Goal: Find specific page/section: Find specific page/section

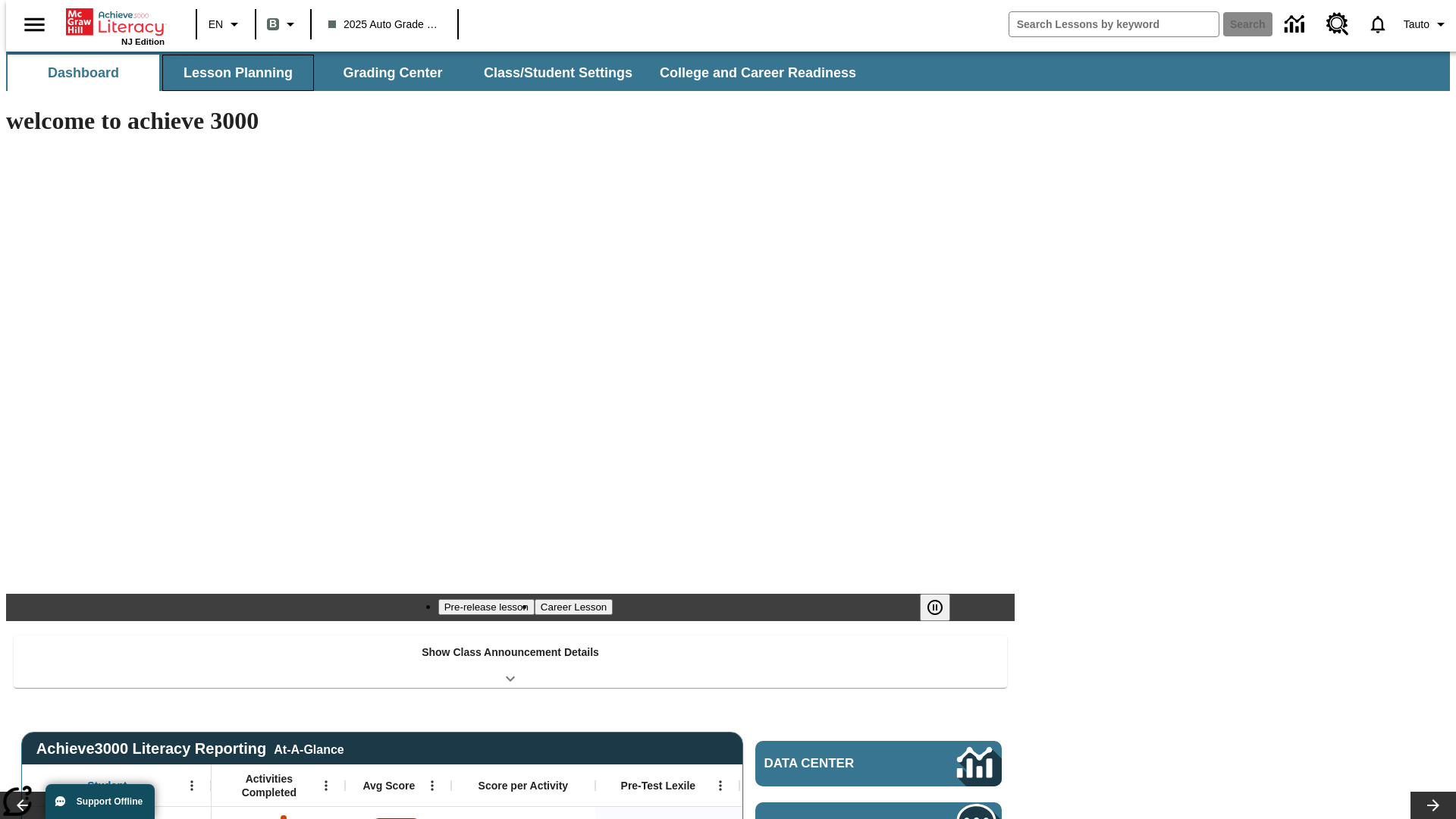
click at [232, 73] on button "Lesson Planning" at bounding box center [238, 72] width 152 height 36
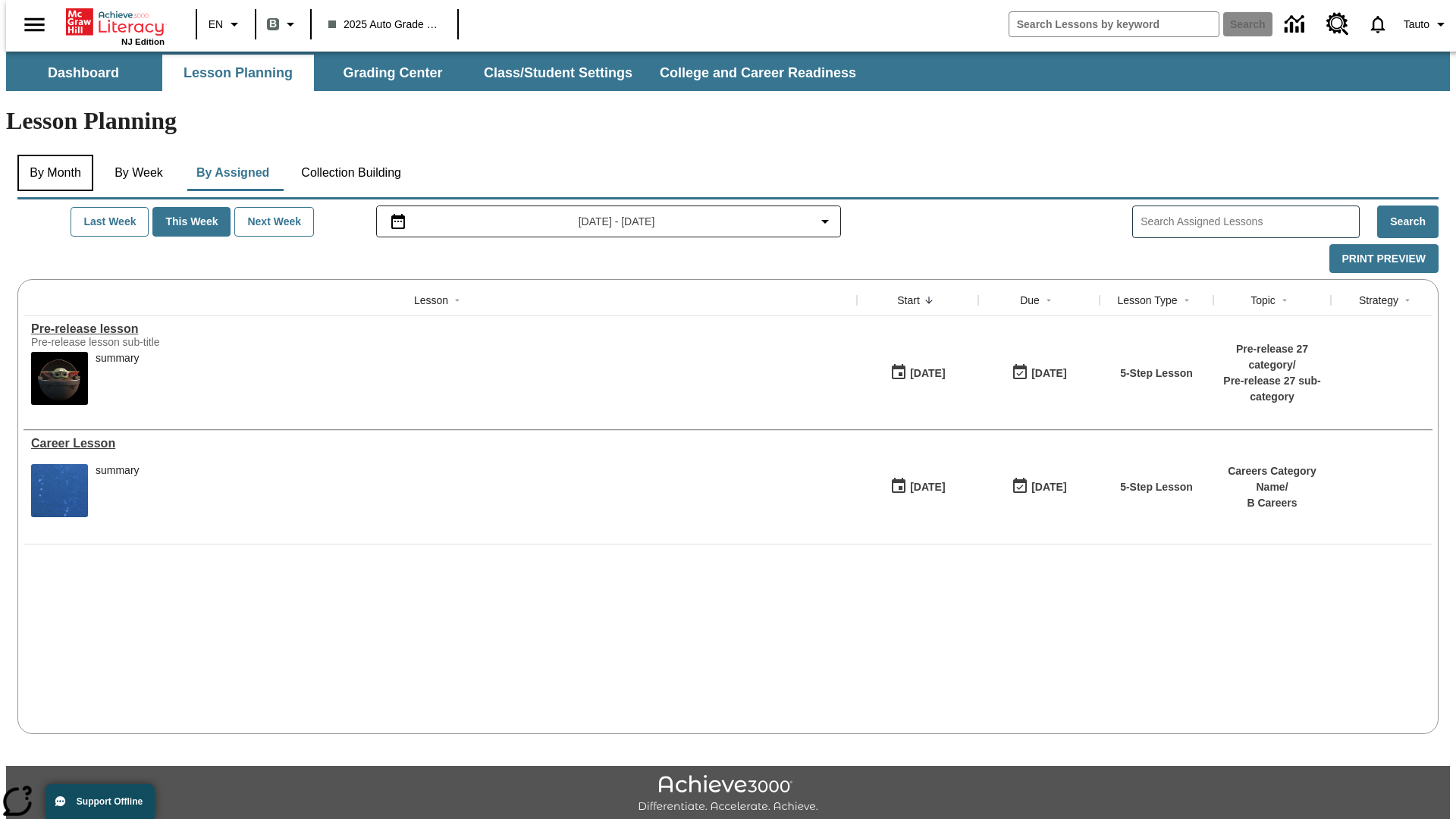
click at [51, 155] on button "By Month" at bounding box center [55, 172] width 76 height 36
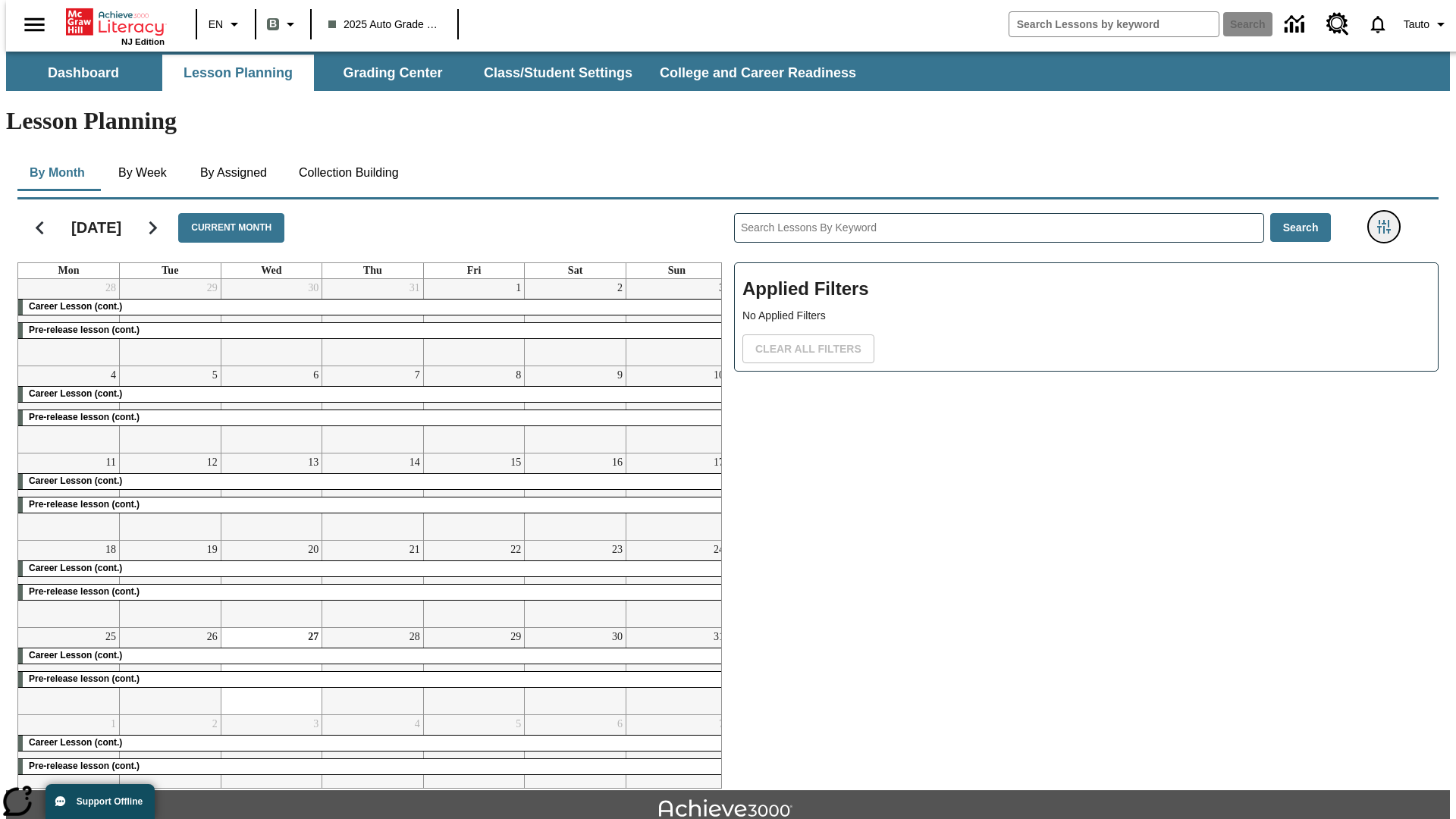
click at [1388, 220] on icon "Filters Side menu" at bounding box center [1384, 227] width 14 height 14
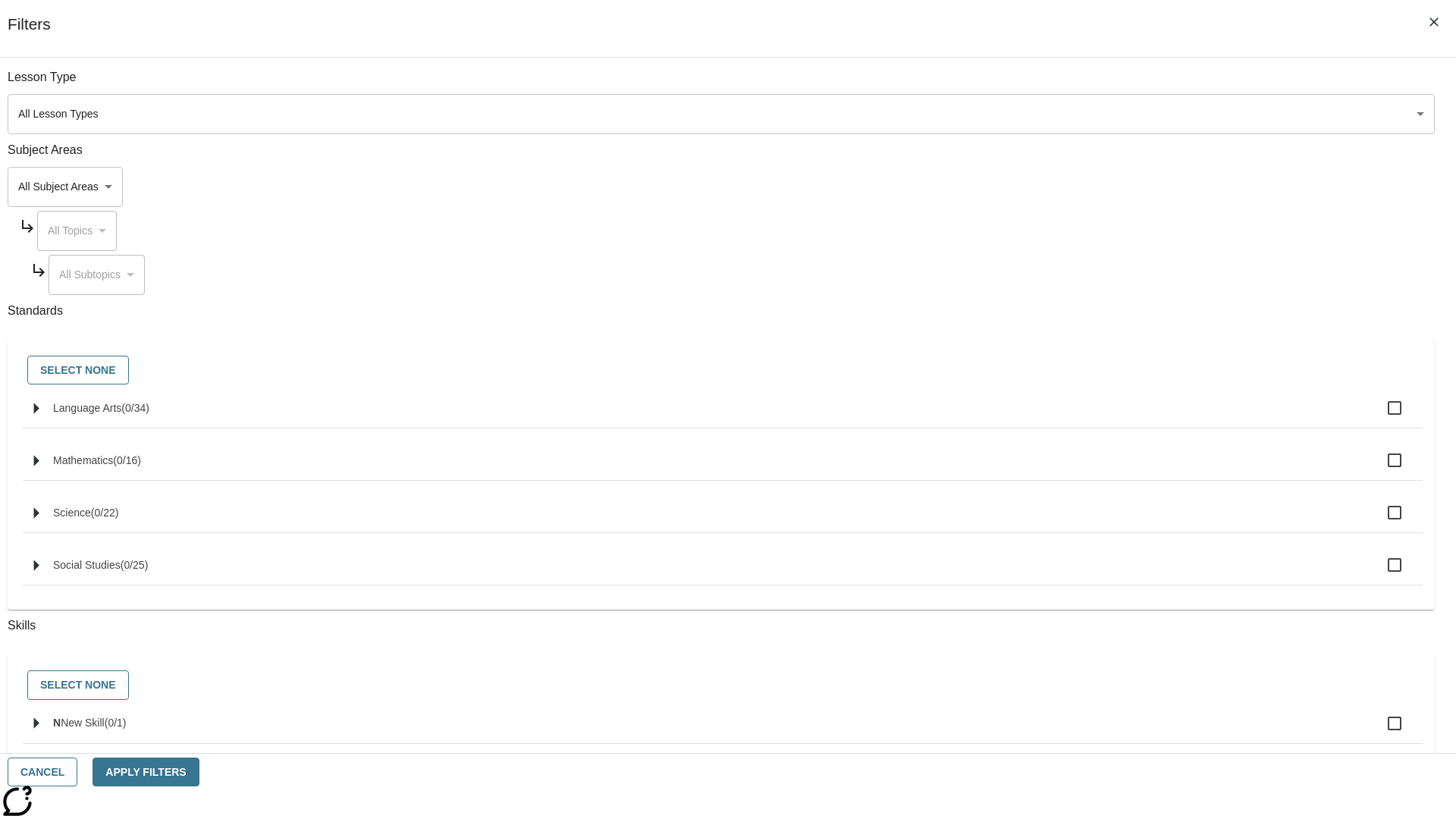
click at [1092, 540] on body "Skip to main content NJ Edition EN B 2025 Auto Grade 1 B Search 0 Tauto Dashboa…" at bounding box center [727, 469] width 1443 height 837
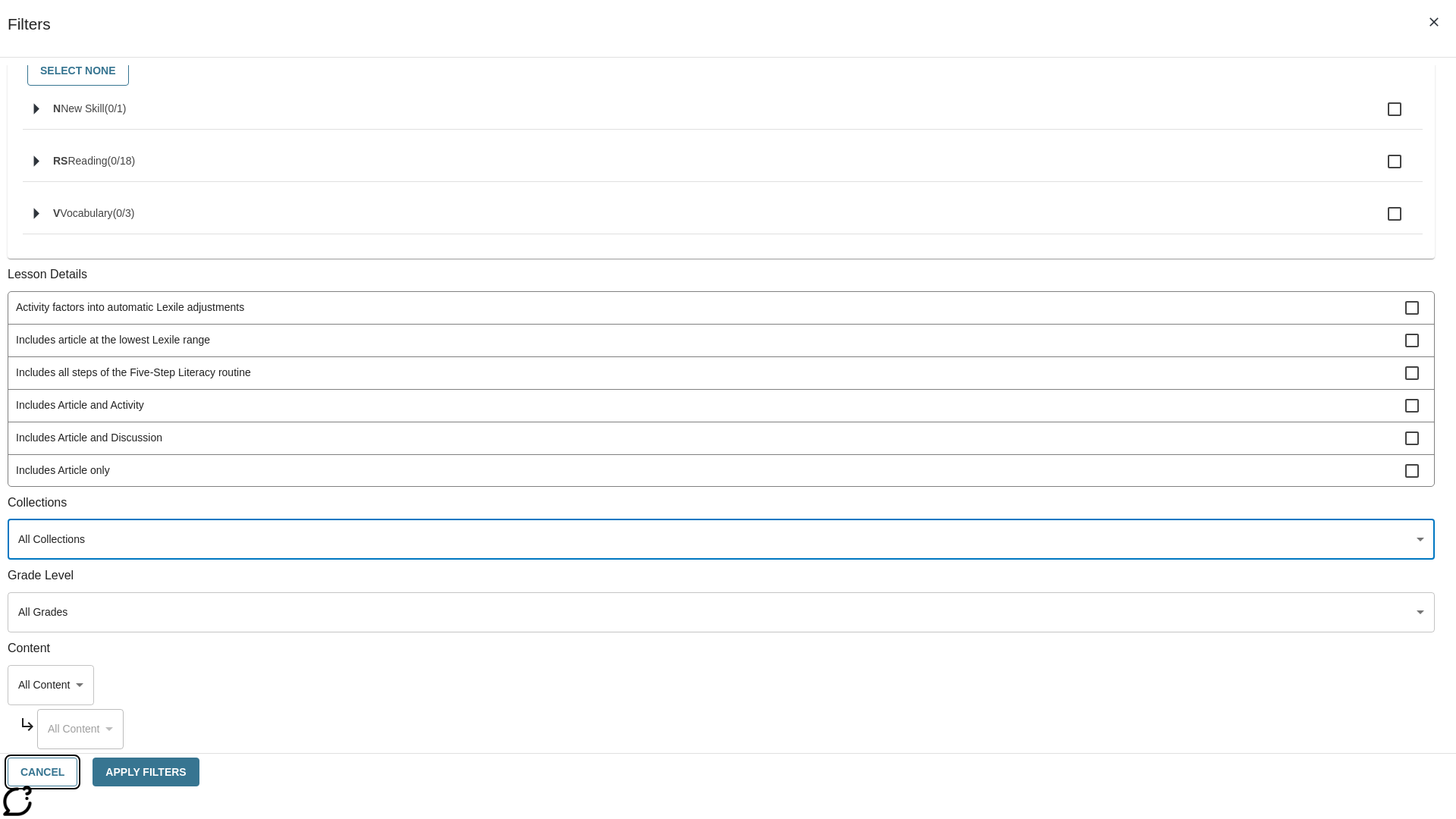
click at [77, 772] on button "Cancel" at bounding box center [43, 772] width 70 height 29
click at [109, 20] on icon "Home" at bounding box center [117, 21] width 101 height 30
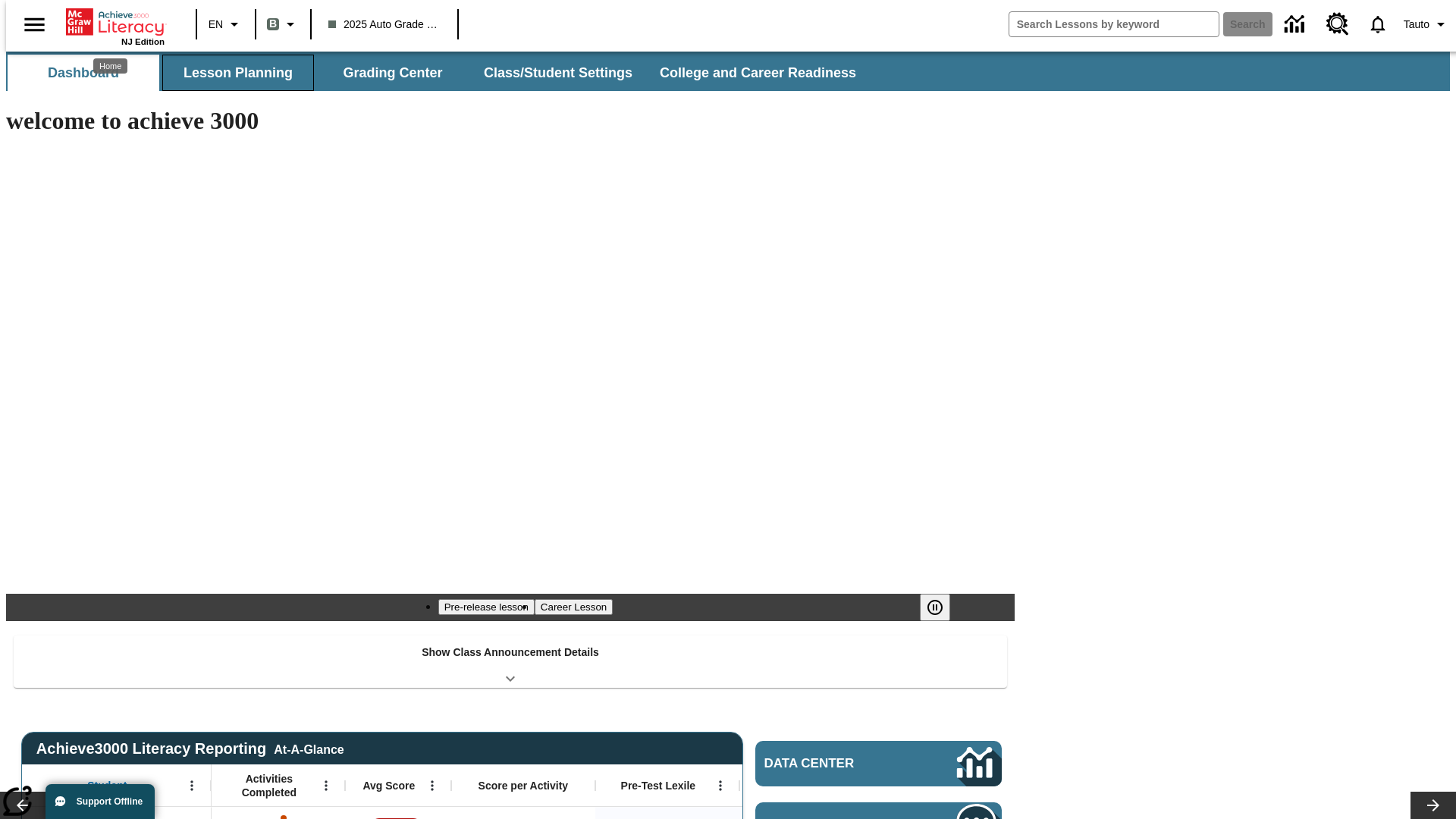
click at [232, 73] on button "Lesson Planning" at bounding box center [238, 72] width 152 height 36
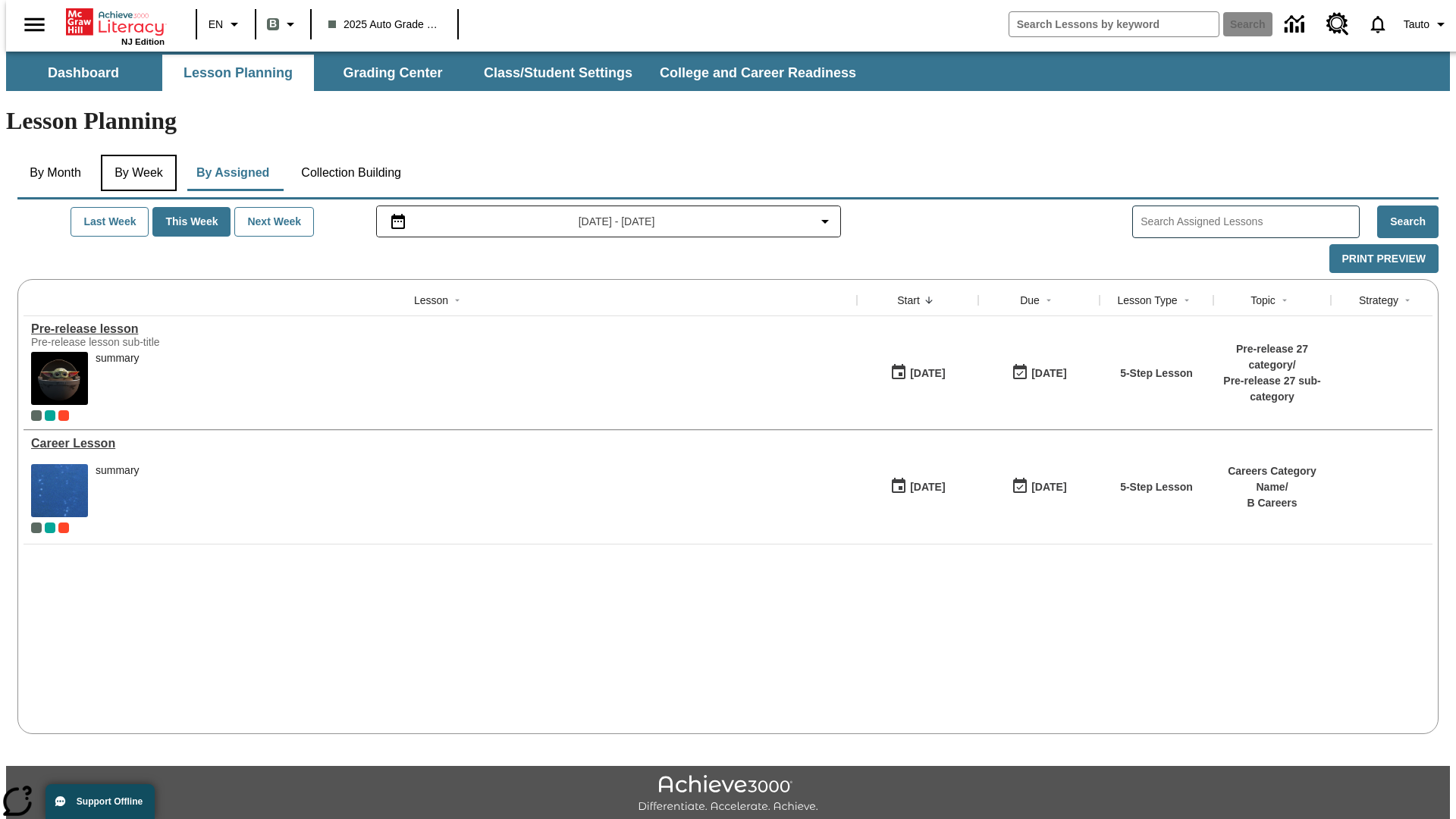
click at [135, 155] on button "By Week" at bounding box center [139, 172] width 76 height 36
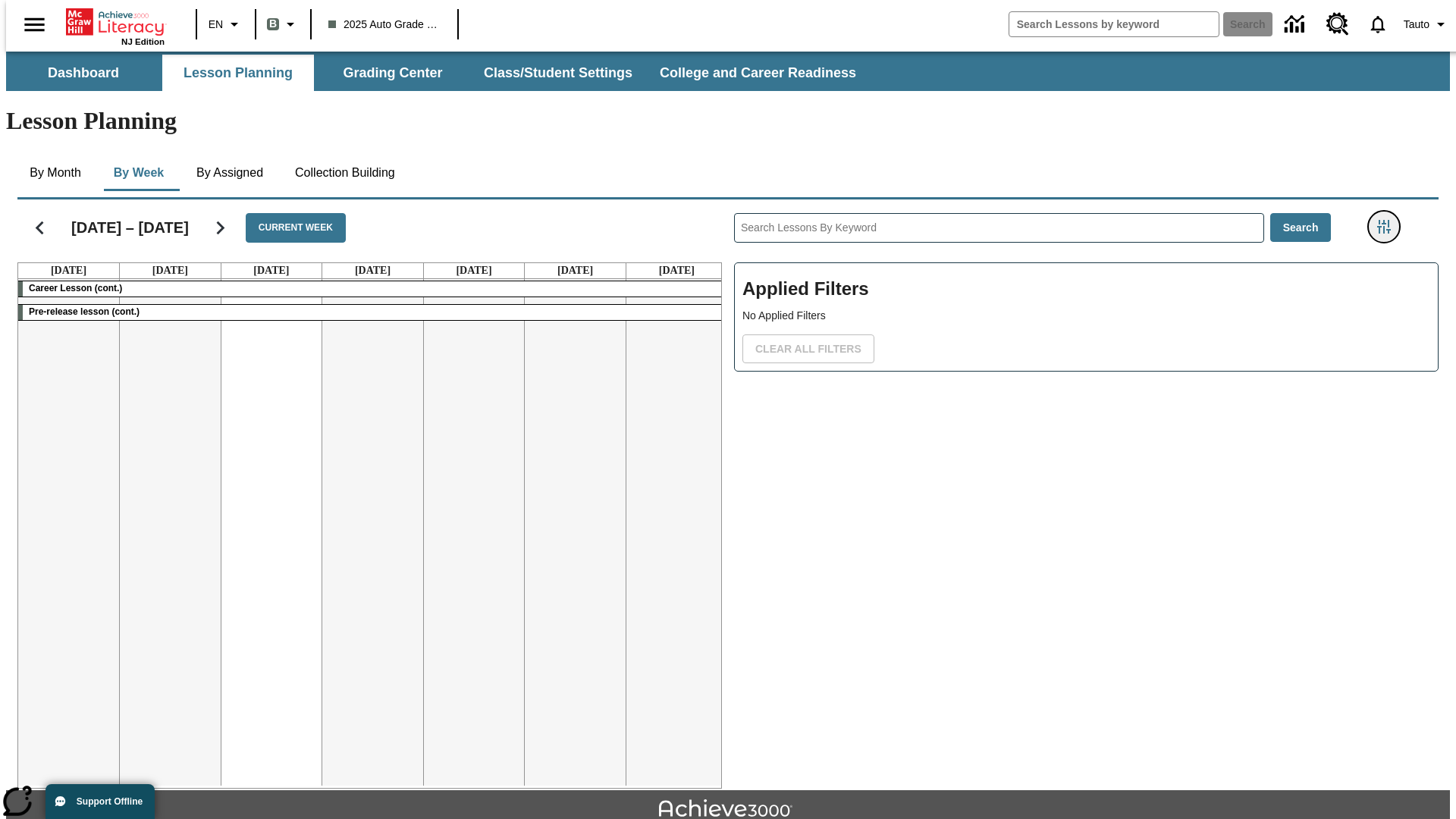
click at [1388, 220] on icon "Filters Side menu" at bounding box center [1384, 227] width 14 height 14
